Goal: Task Accomplishment & Management: Manage account settings

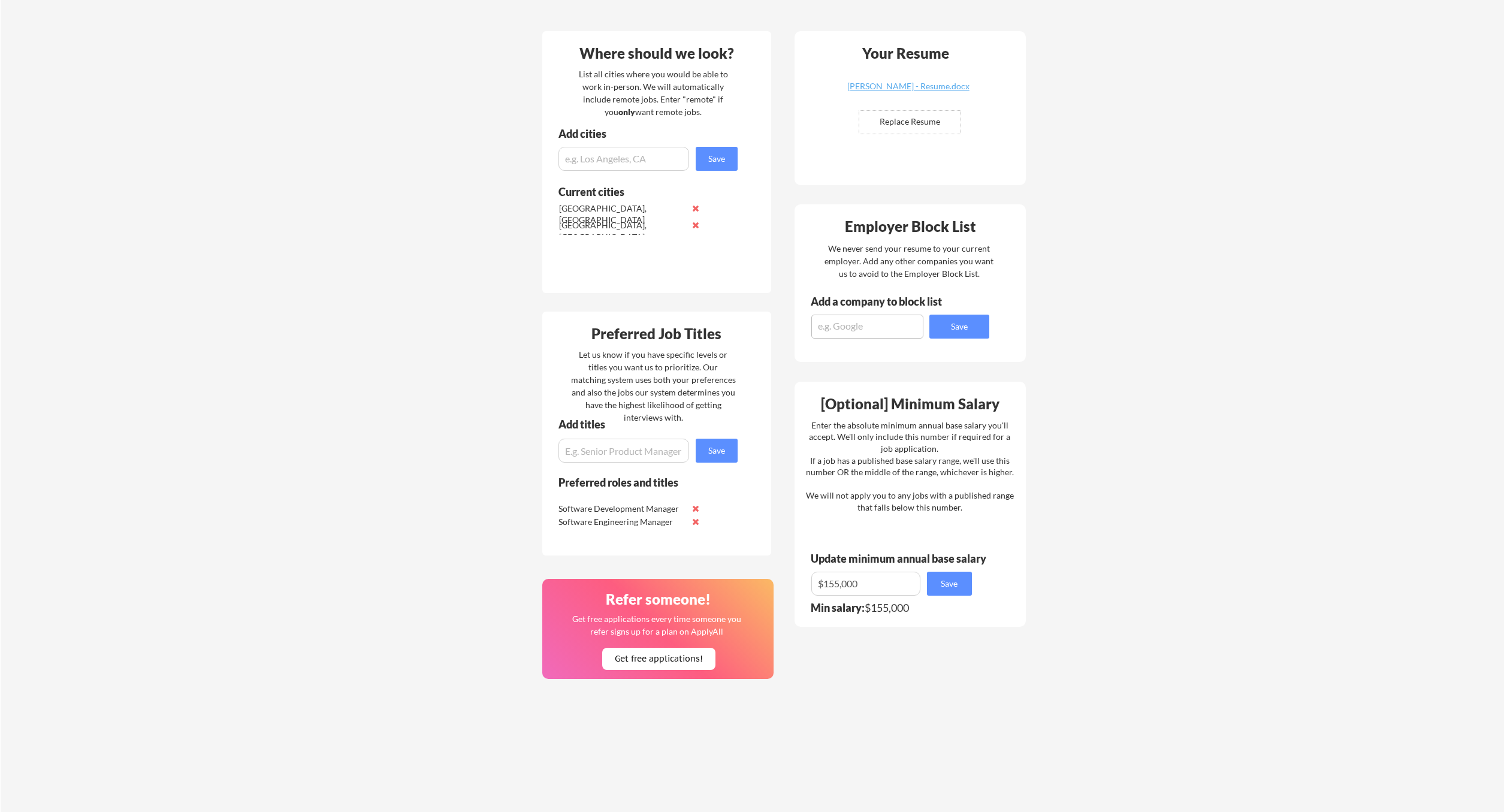
scroll to position [285, 0]
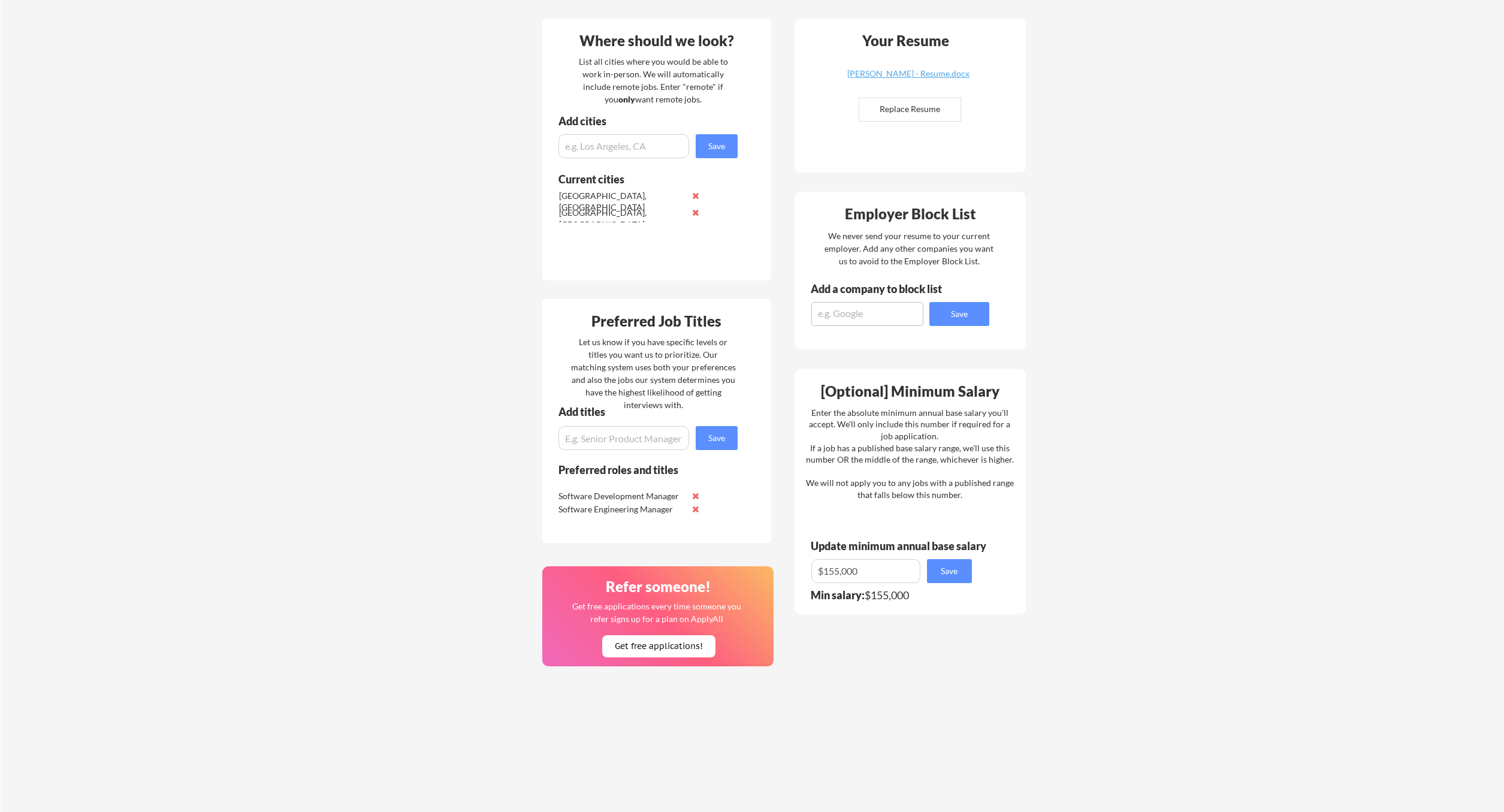
click at [864, 309] on textarea at bounding box center [867, 314] width 112 height 24
type textarea "C"
type textarea "River Valley Foods"
click at [968, 315] on button "Save" at bounding box center [959, 314] width 60 height 24
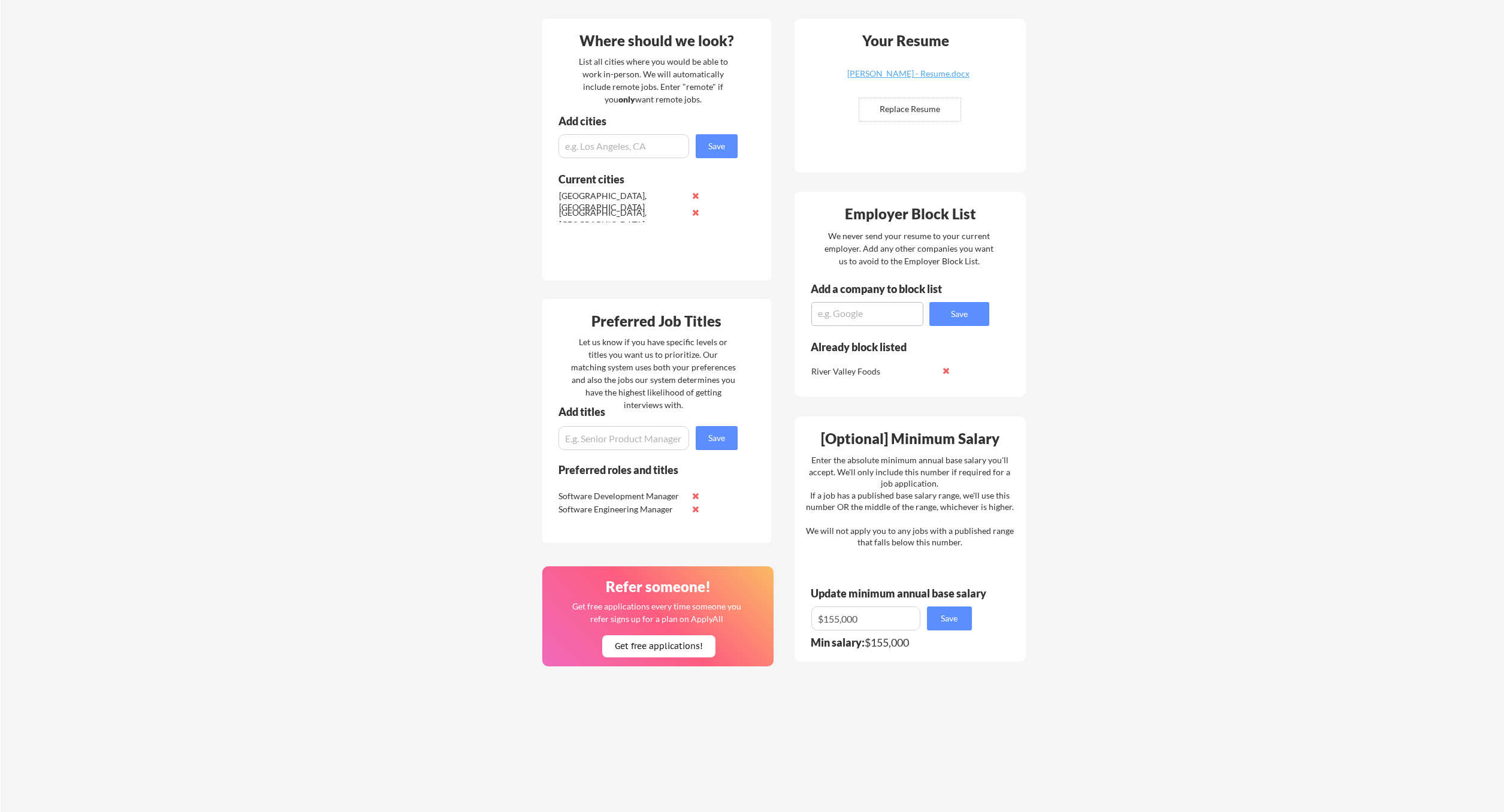
click at [856, 321] on textarea at bounding box center [867, 314] width 112 height 24
type textarea "SmartestEnergy"
click at [972, 316] on button "Save" at bounding box center [959, 314] width 60 height 24
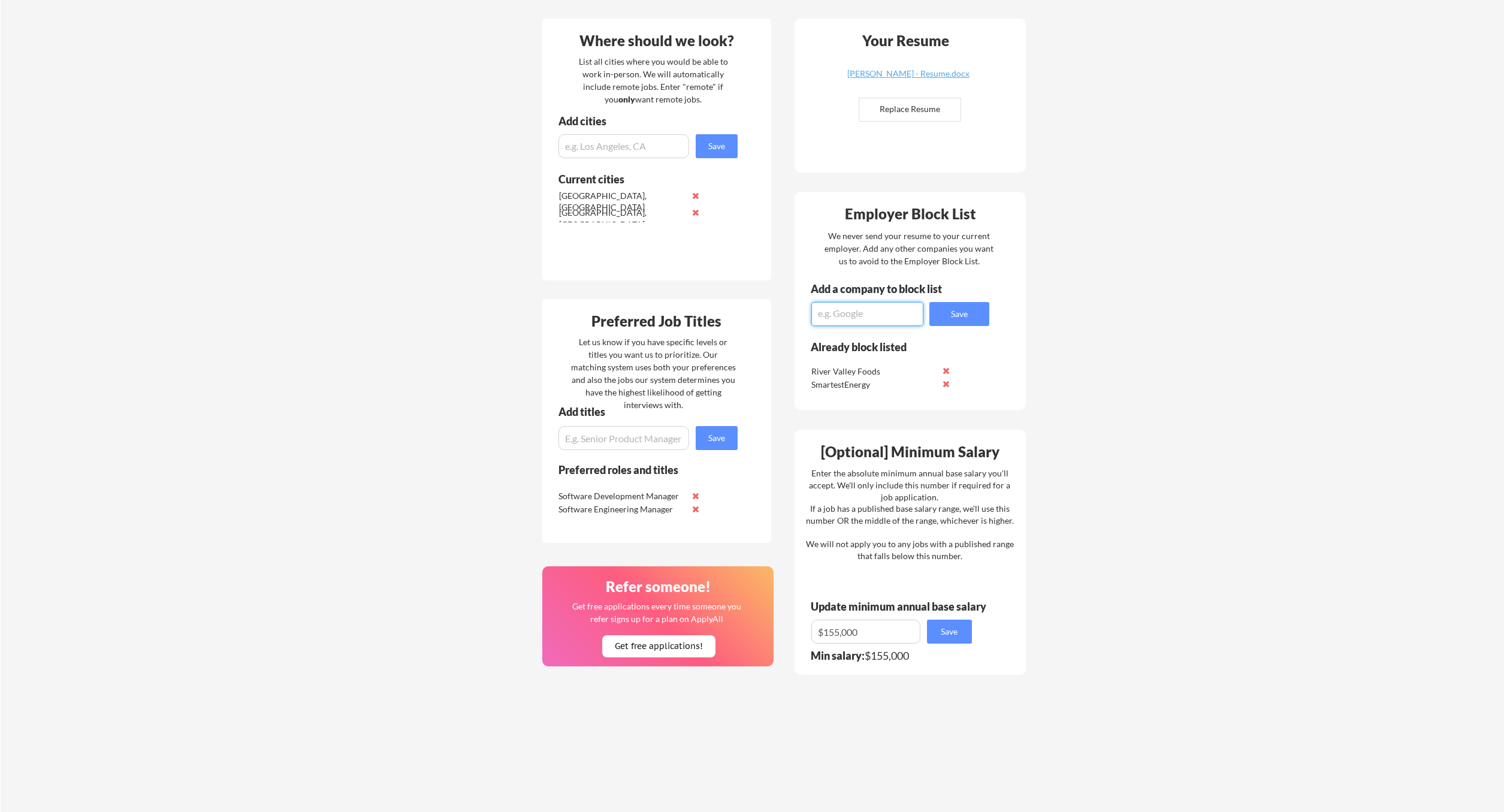
click at [842, 311] on textarea at bounding box center [867, 314] width 112 height 24
type textarea "CBORD"
click at [942, 322] on button "Save" at bounding box center [959, 314] width 60 height 24
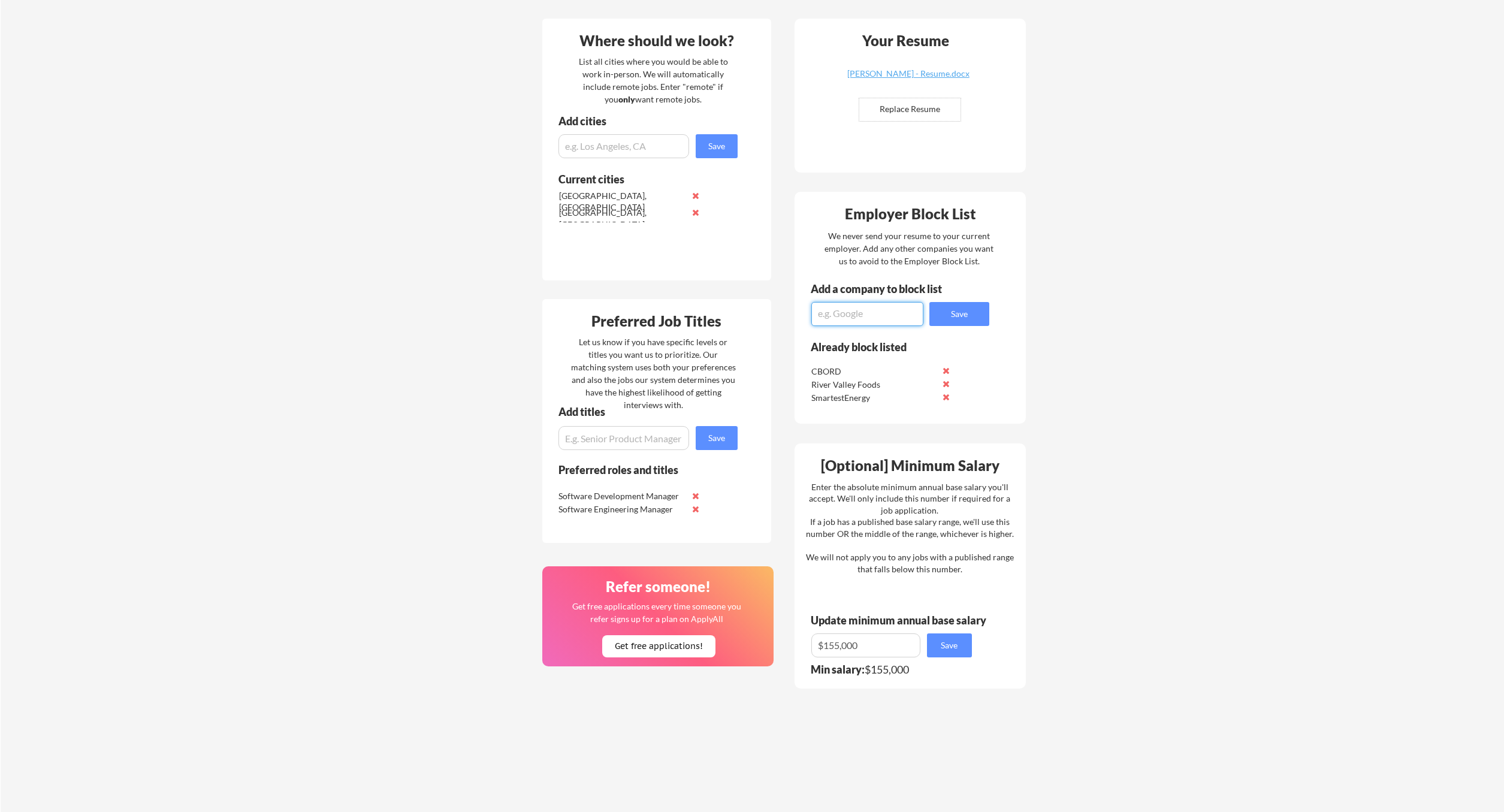
click at [888, 316] on textarea at bounding box center [867, 314] width 112 height 24
type textarea "Grammatech"
click at [938, 323] on button "Save" at bounding box center [959, 314] width 60 height 24
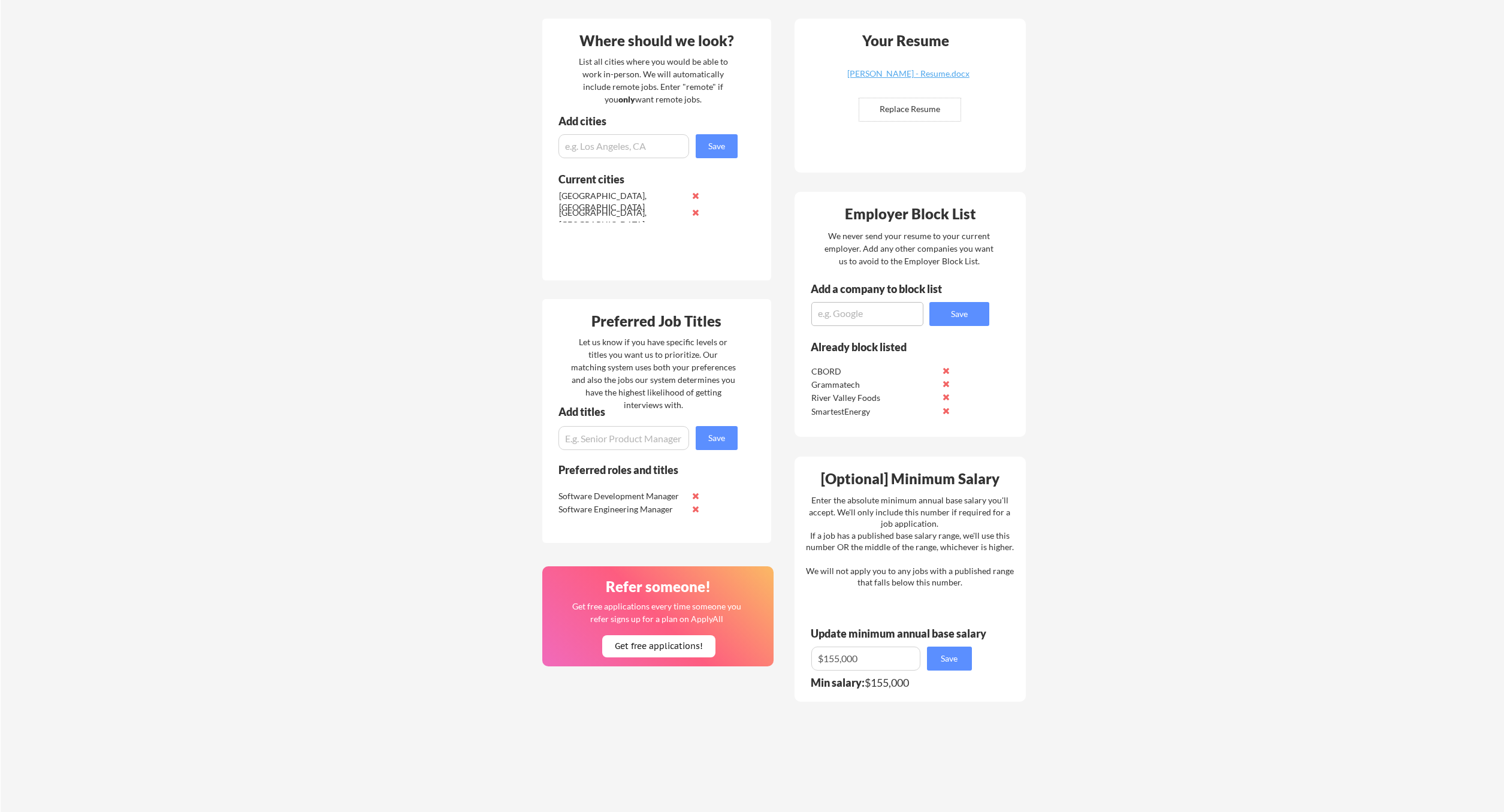
drag, startPoint x: 938, startPoint y: 323, endPoint x: 1455, endPoint y: 145, distance: 546.8
click at [1455, 145] on div "Your Dashboard Woohoo! You're ready to be applied! 🙌 We'll start applying you t…" at bounding box center [752, 323] width 1504 height 1122
